Goal: Information Seeking & Learning: Learn about a topic

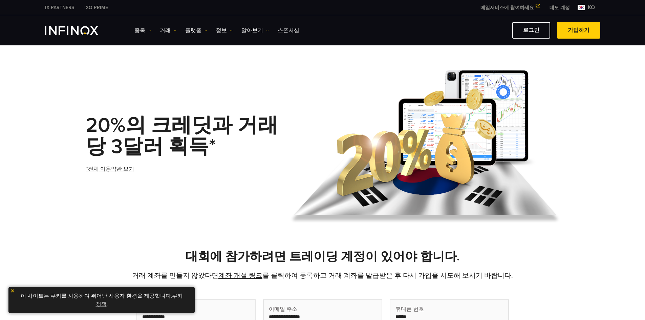
drag, startPoint x: 154, startPoint y: 79, endPoint x: 156, endPoint y: 75, distance: 5.0
click at [156, 75] on div "20%의 크레딧과 거래당 3달러 획득* *전체 이용약관 보기" at bounding box center [323, 147] width 474 height 170
click at [614, 104] on div "20%의 크레딧과 거래당 3달러 획득* *전체 이용약관 보기" at bounding box center [322, 147] width 645 height 170
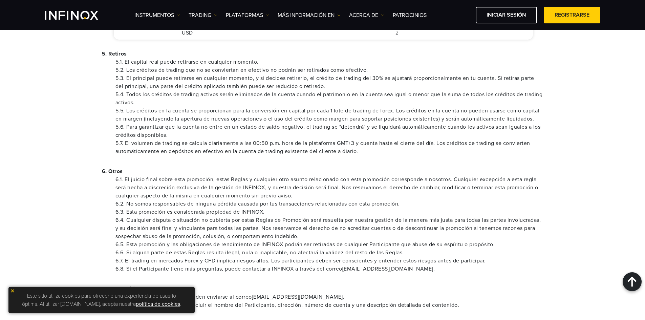
scroll to position [542, 0]
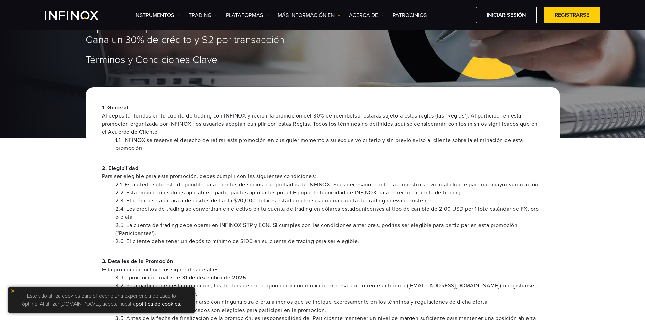
scroll to position [0, 0]
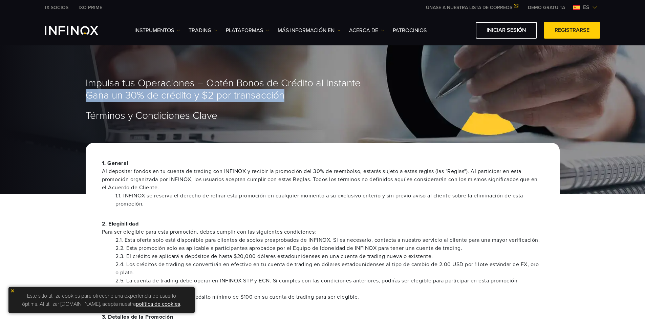
drag, startPoint x: 288, startPoint y: 98, endPoint x: 86, endPoint y: 95, distance: 201.6
click at [86, 95] on span "Impulsa tus Operaciones – Obtén Bonos de Crédito al Instante Gana un 30% de cré…" at bounding box center [223, 89] width 275 height 25
copy span "Gana un 30% de crédito y $2 por transacción"
